Goal: Check status: Check status

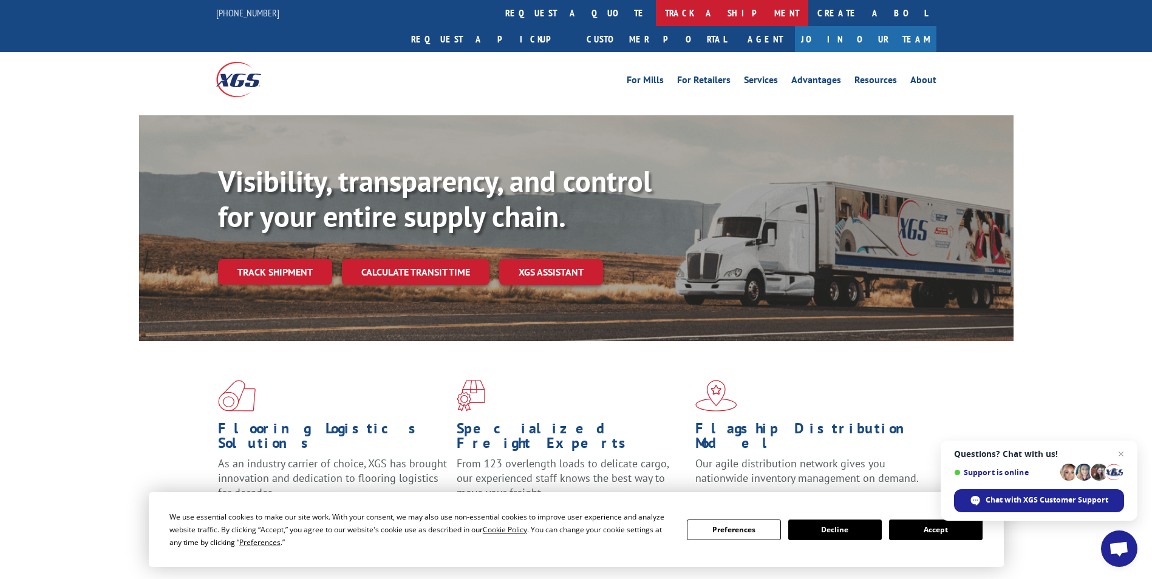
click at [656, 9] on link "track a shipment" at bounding box center [732, 13] width 152 height 26
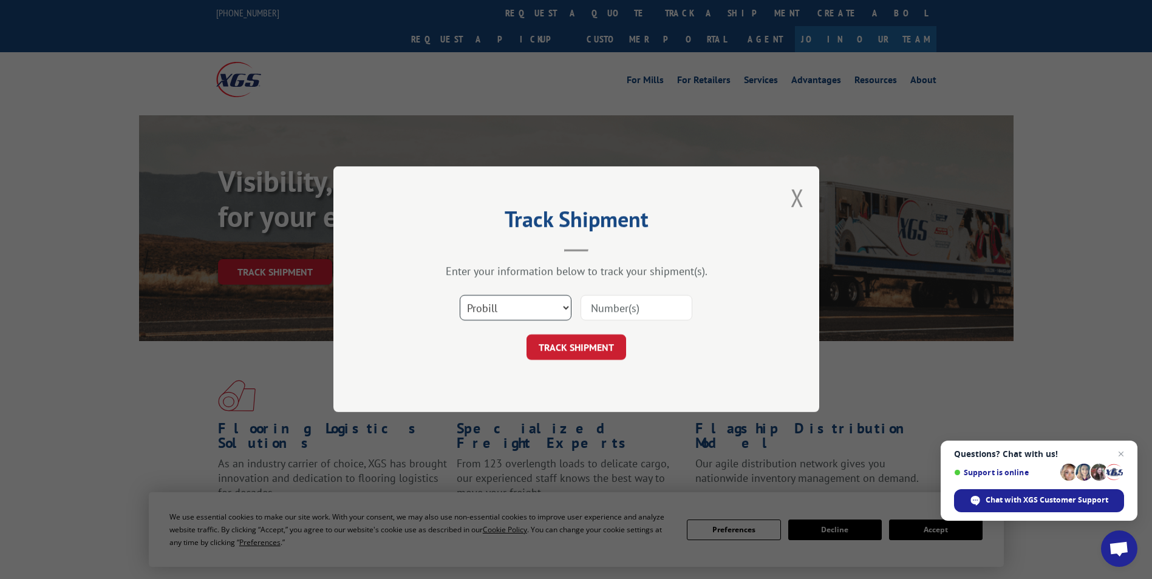
click at [534, 302] on select "Select category... Probill BOL PO" at bounding box center [516, 309] width 112 height 26
select select "bol"
click at [460, 296] on select "Select category... Probill BOL PO" at bounding box center [516, 309] width 112 height 26
click at [606, 302] on input at bounding box center [637, 309] width 112 height 26
paste input "441156"
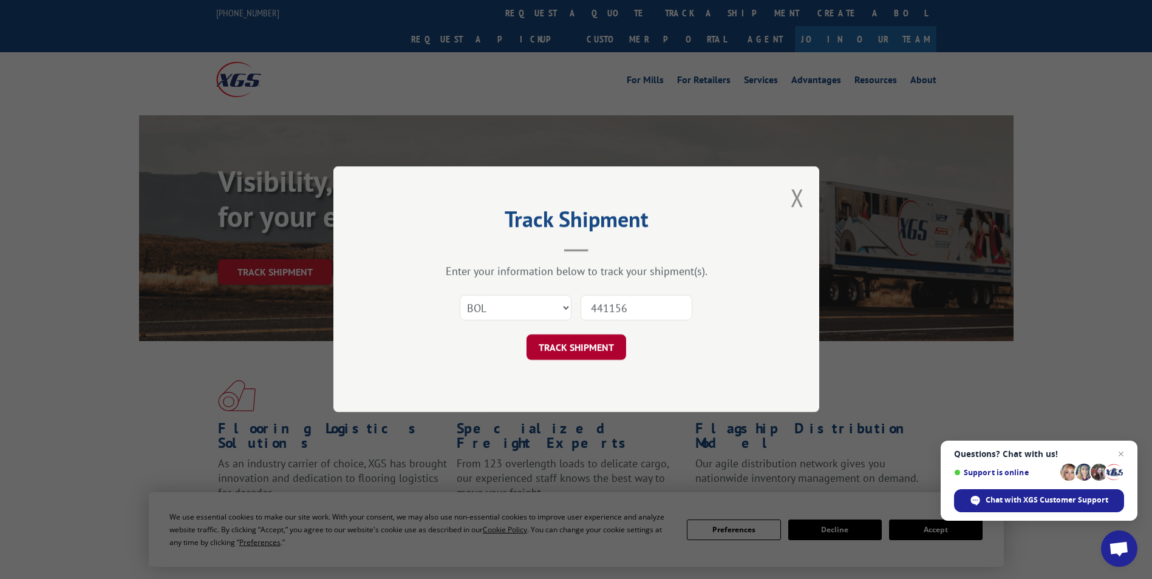
type input "441156"
click at [564, 347] on button "TRACK SHIPMENT" at bounding box center [577, 348] width 100 height 26
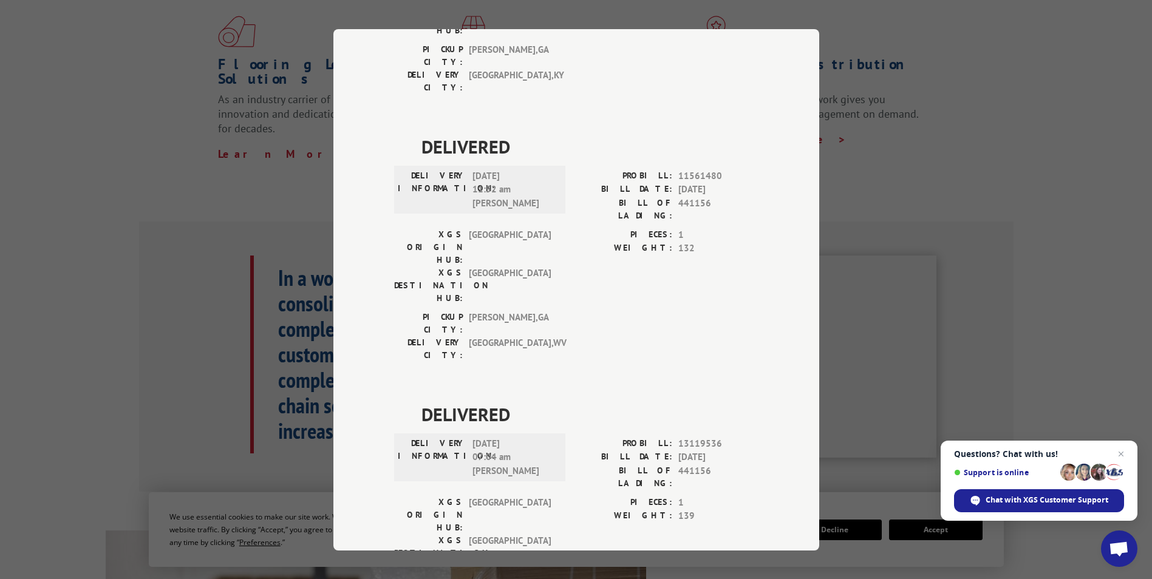
scroll to position [522, 0]
